Goal: Share content

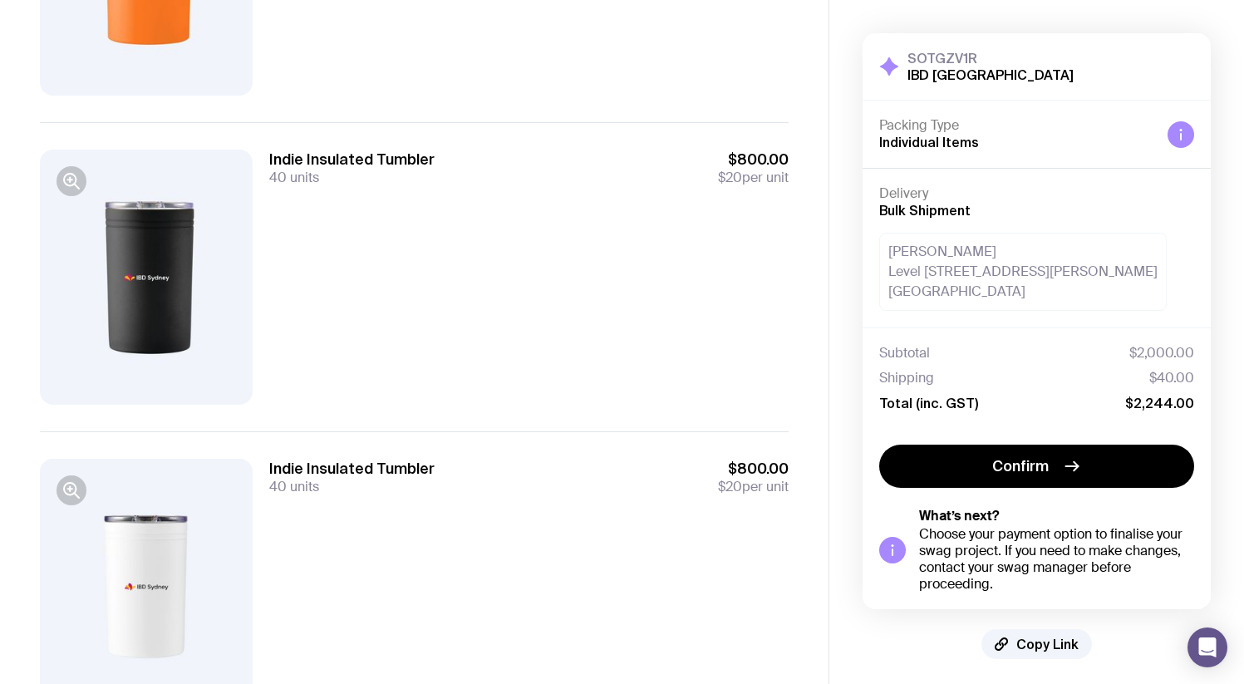
scroll to position [444, 0]
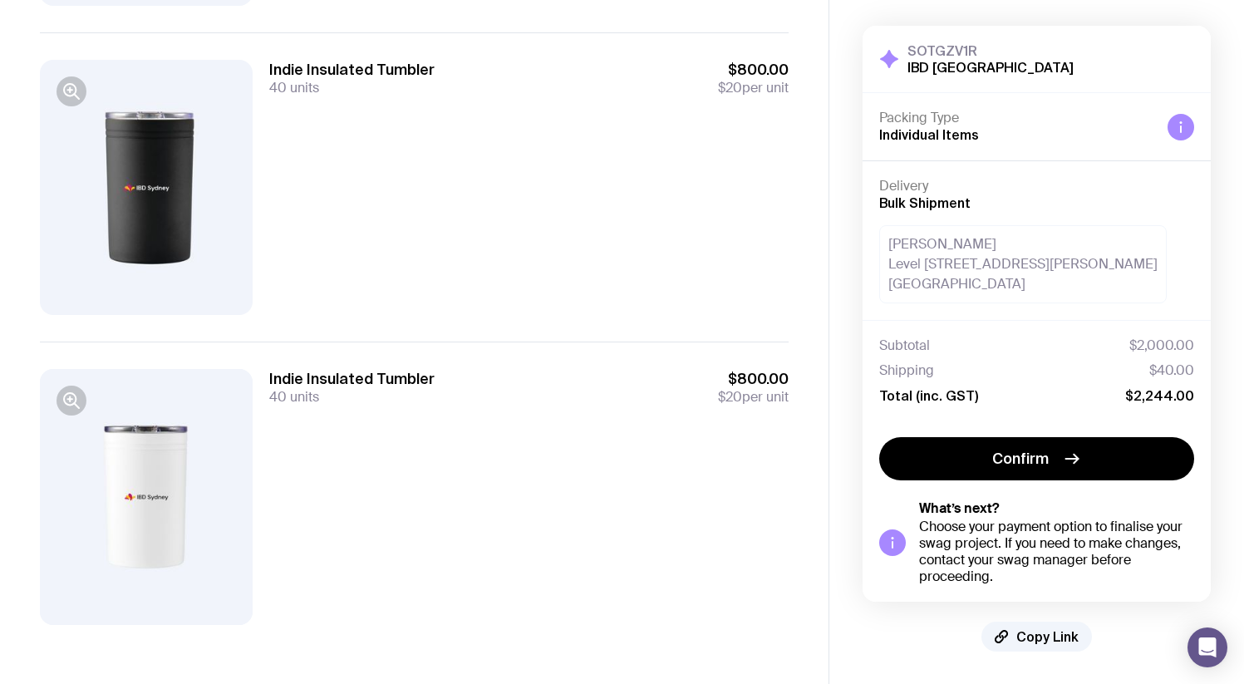
drag, startPoint x: 1012, startPoint y: 636, endPoint x: 1014, endPoint y: 588, distance: 47.4
click at [1012, 636] on button "Copy Link" at bounding box center [1037, 637] width 111 height 30
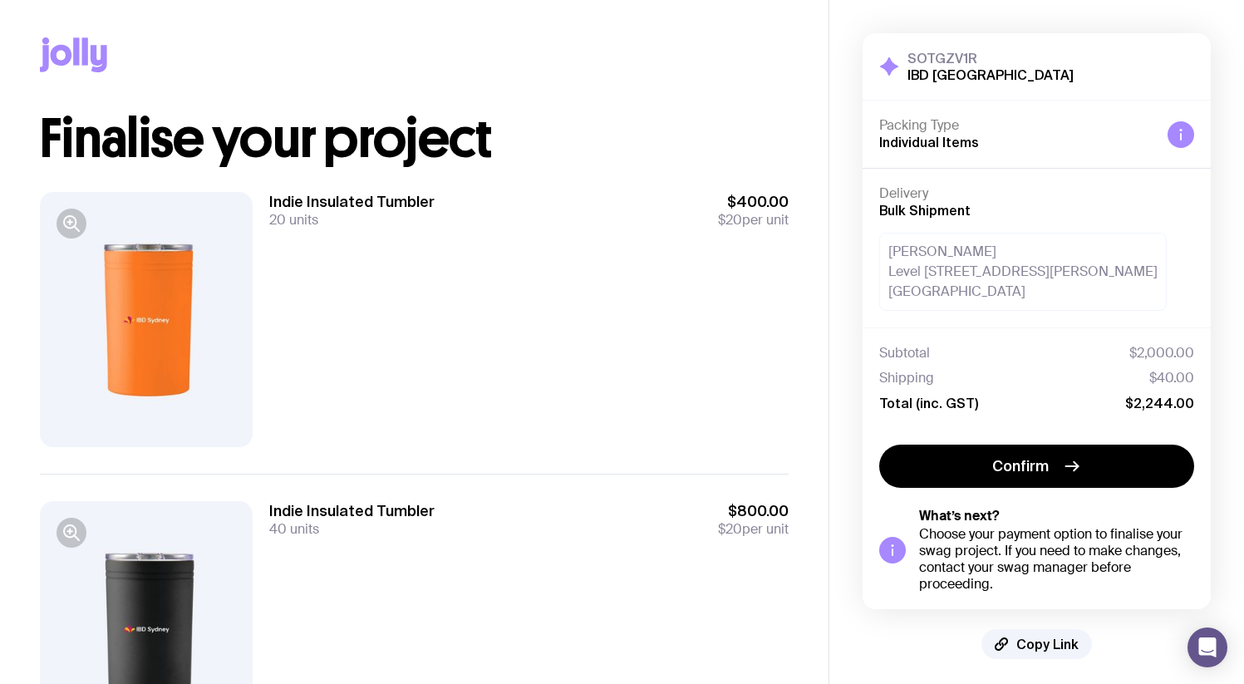
scroll to position [0, 0]
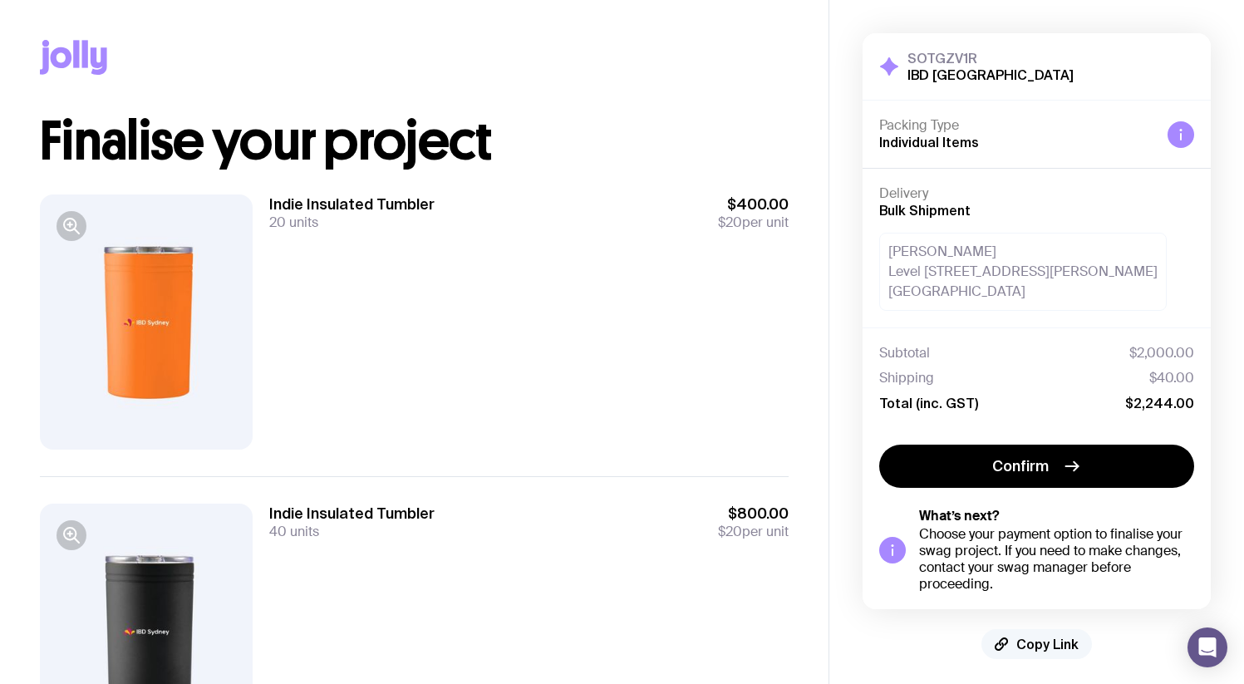
click at [1032, 652] on span "Copy Link" at bounding box center [1048, 644] width 62 height 17
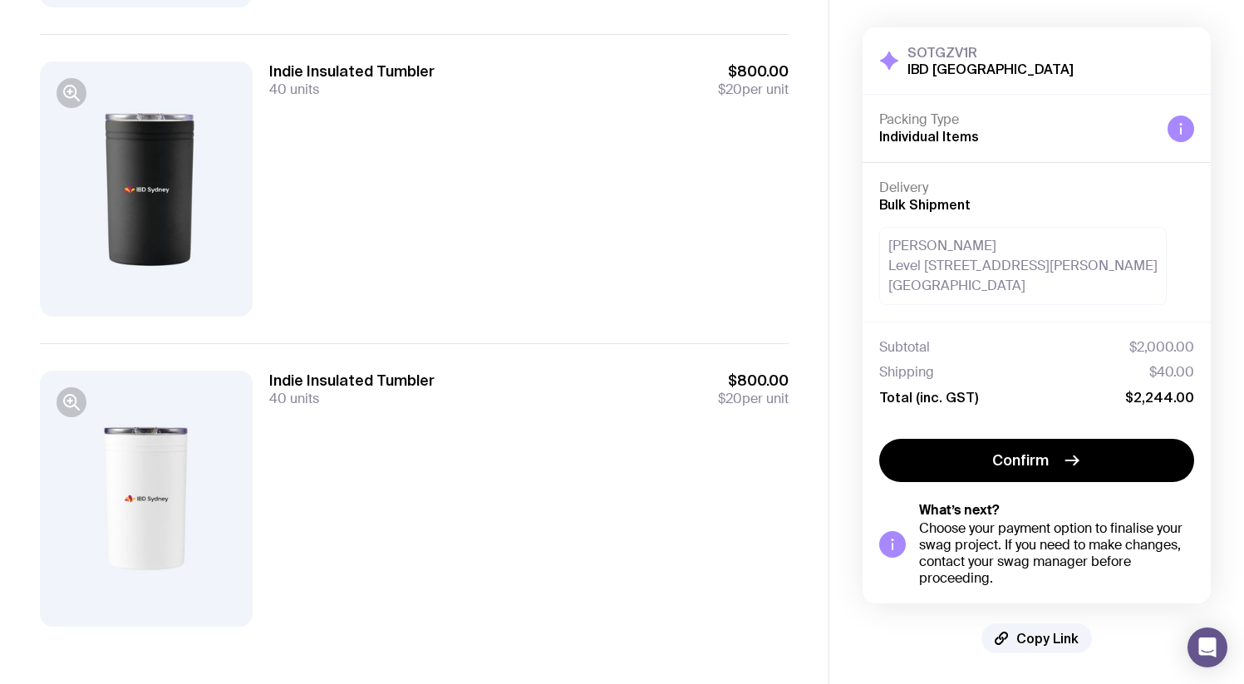
scroll to position [441, 0]
